Goal: Task Accomplishment & Management: Use online tool/utility

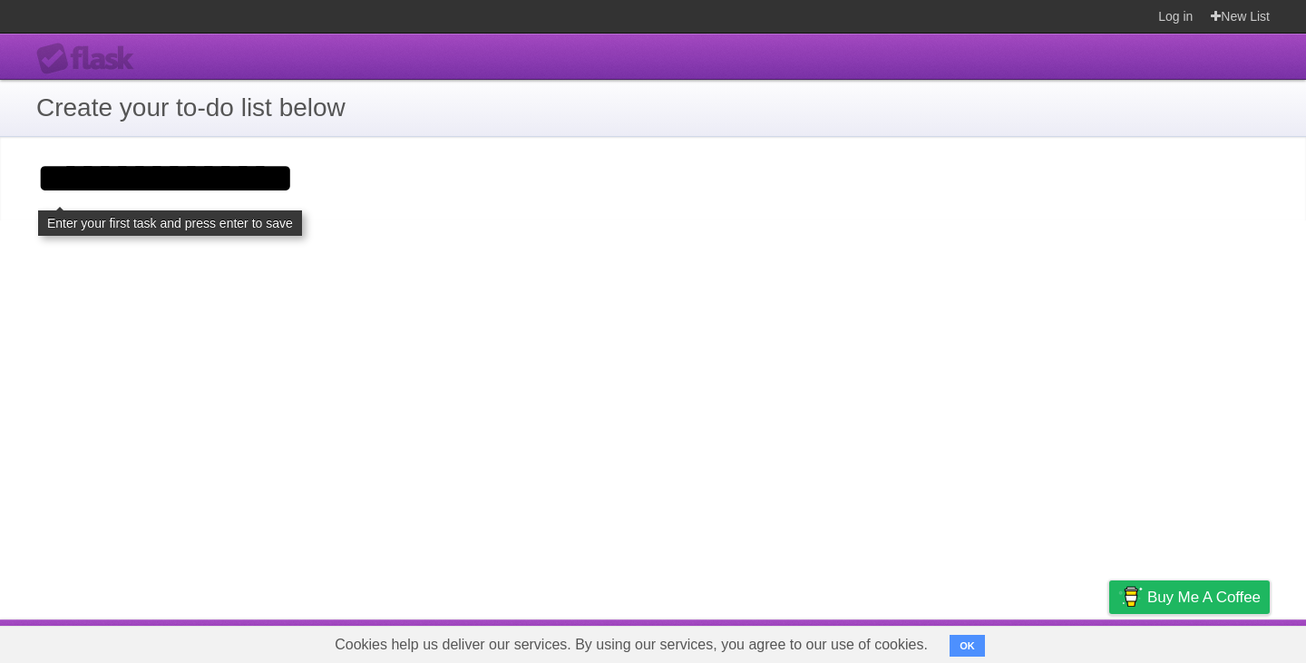
type input "**********"
click input "**********" at bounding box center [0, 0] width 0 height 0
